Goal: Information Seeking & Learning: Compare options

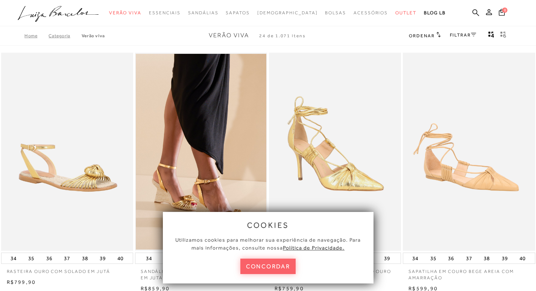
click at [108, 227] on img at bounding box center [67, 152] width 131 height 198
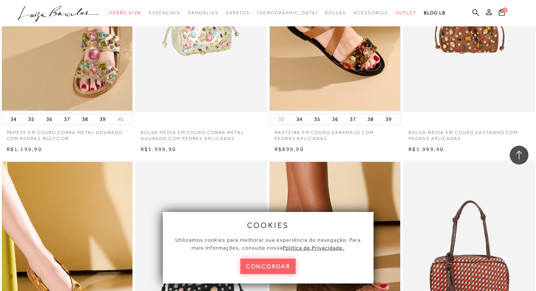
scroll to position [602, 0]
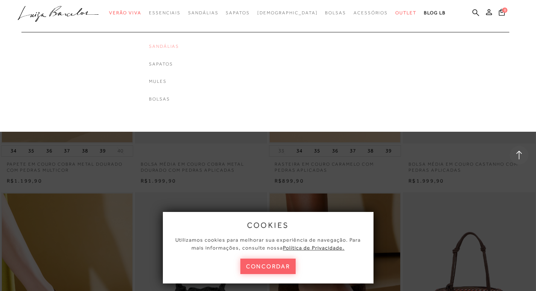
click at [179, 45] on link "Sandálias" at bounding box center [164, 46] width 30 height 6
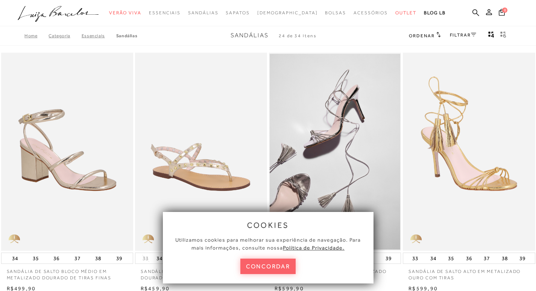
click at [284, 269] on button "concordar" at bounding box center [268, 265] width 56 height 15
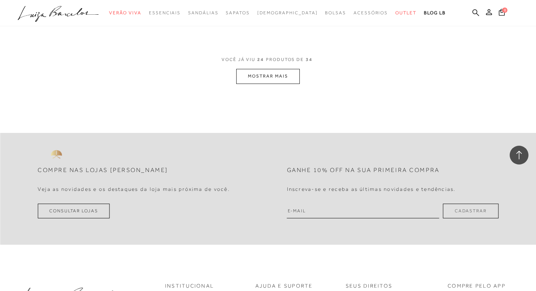
scroll to position [1504, 0]
click at [280, 74] on button "MOSTRAR MAIS" at bounding box center [267, 75] width 63 height 15
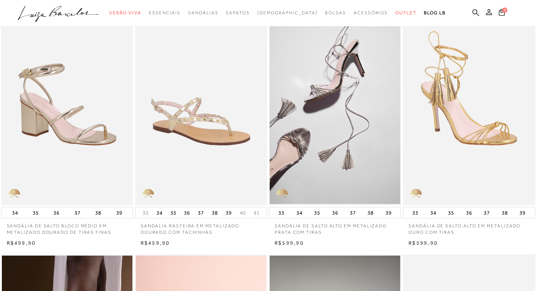
scroll to position [0, 0]
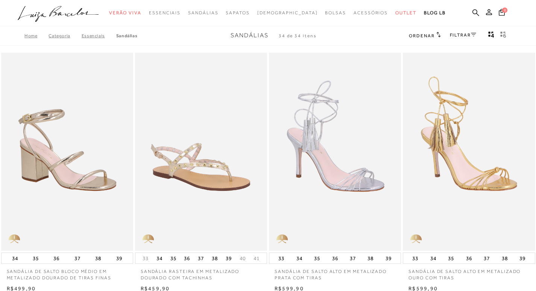
click at [341, 183] on img at bounding box center [335, 152] width 131 height 198
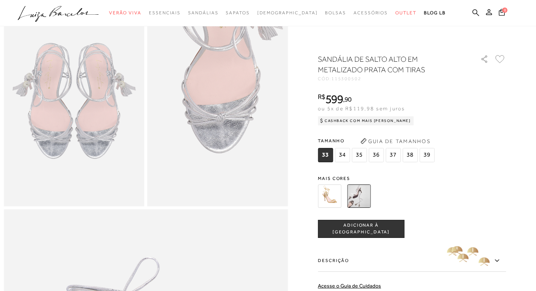
scroll to position [451, 0]
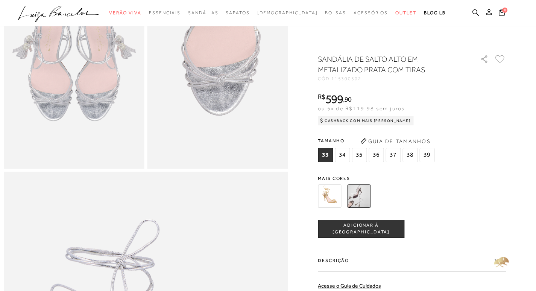
click at [500, 258] on icon at bounding box center [496, 260] width 9 height 9
click at [0, 0] on input "Descrição" at bounding box center [0, 0] width 0 height 0
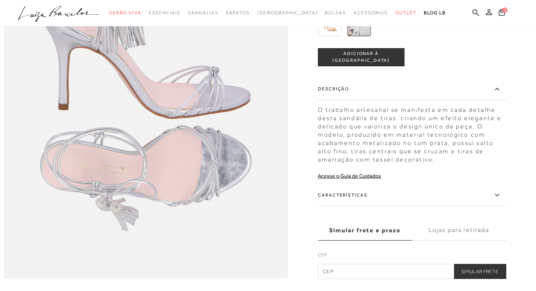
scroll to position [751, 0]
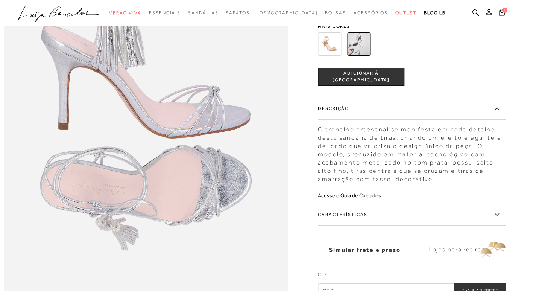
click at [500, 219] on icon at bounding box center [496, 213] width 9 height 9
click at [0, 0] on input "Características" at bounding box center [0, 0] width 0 height 0
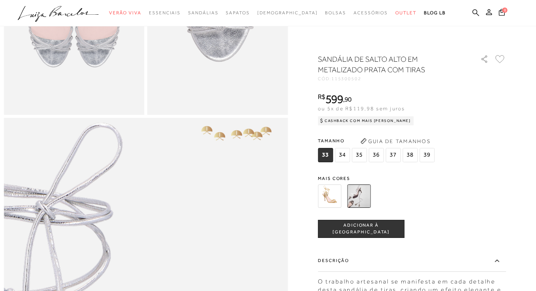
scroll to position [487, 0]
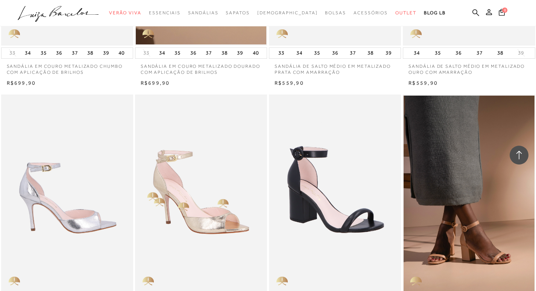
scroll to position [1203, 0]
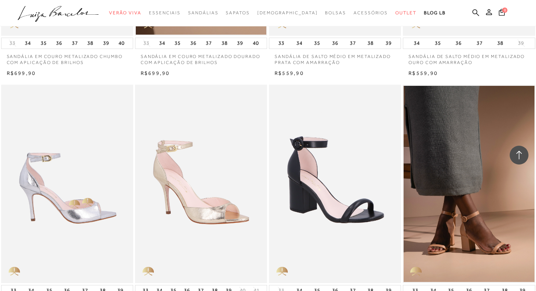
click at [68, 197] on img at bounding box center [67, 184] width 131 height 198
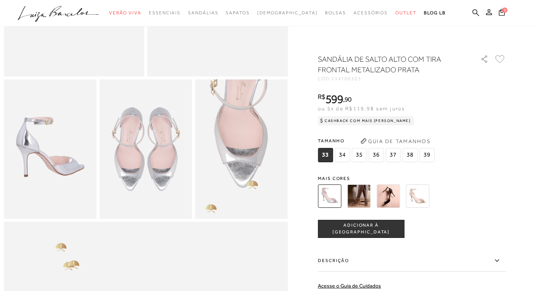
scroll to position [188, 0]
click at [251, 166] on img at bounding box center [241, 148] width 93 height 139
click at [500, 258] on icon at bounding box center [496, 260] width 9 height 9
click at [0, 0] on input "Descrição" at bounding box center [0, 0] width 0 height 0
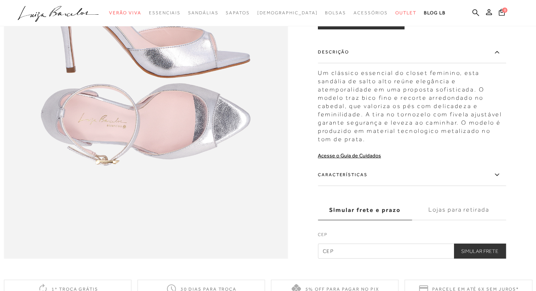
scroll to position [568, 0]
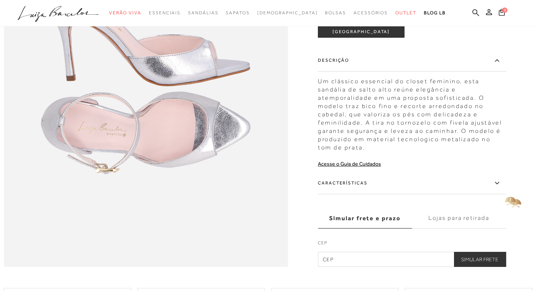
click at [499, 188] on icon at bounding box center [496, 182] width 9 height 9
click at [0, 0] on input "Características" at bounding box center [0, 0] width 0 height 0
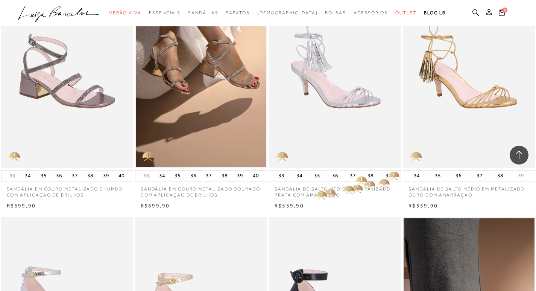
scroll to position [1053, 0]
